Goal: Task Accomplishment & Management: Manage account settings

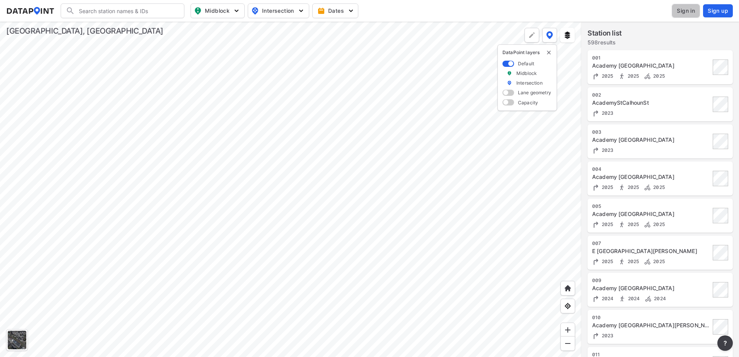
click at [691, 15] on button "Sign in" at bounding box center [686, 11] width 28 height 14
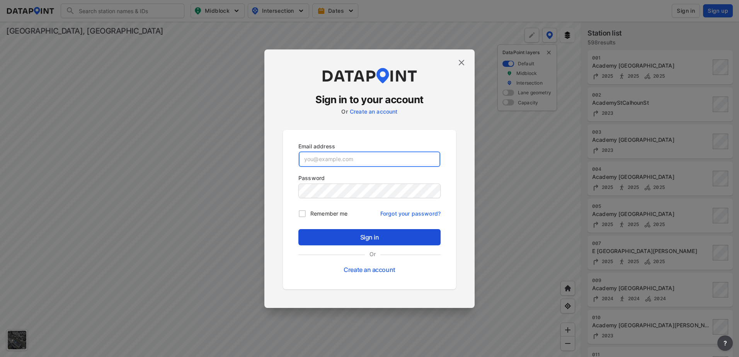
type input "dharding@greenvillesc.gov"
click at [367, 236] on span "Sign in" at bounding box center [369, 237] width 130 height 9
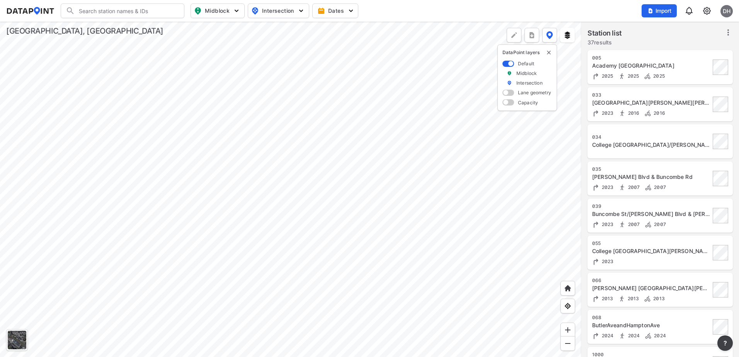
click at [346, 169] on div at bounding box center [290, 189] width 581 height 335
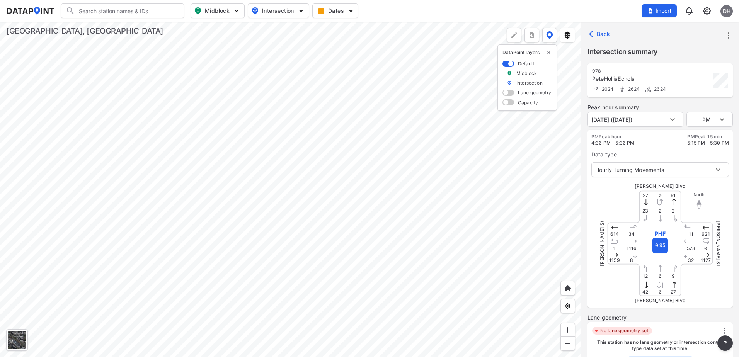
click at [178, 286] on div at bounding box center [290, 189] width 581 height 335
click at [232, 221] on div at bounding box center [290, 189] width 581 height 335
click at [418, 89] on div at bounding box center [290, 189] width 581 height 335
click at [445, 95] on div at bounding box center [290, 189] width 581 height 335
click at [383, 165] on div at bounding box center [290, 189] width 581 height 335
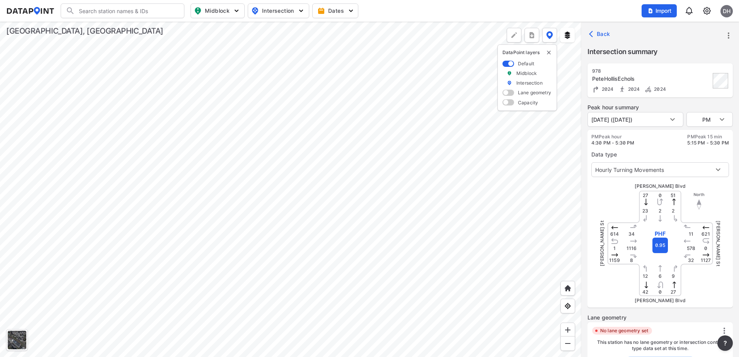
click at [261, 323] on div at bounding box center [290, 189] width 581 height 335
click at [281, 281] on div at bounding box center [290, 189] width 581 height 335
click at [454, 155] on div at bounding box center [290, 189] width 581 height 335
